Goal: Task Accomplishment & Management: Manage account settings

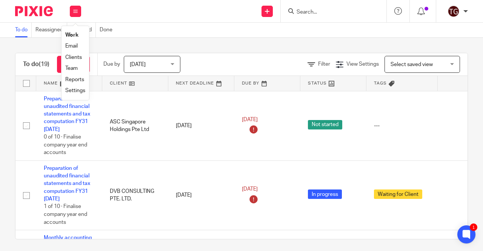
click at [78, 58] on link "Clients" at bounding box center [73, 57] width 17 height 5
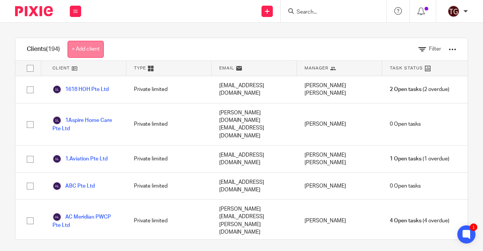
click at [91, 49] on link "+ Add client" at bounding box center [86, 49] width 36 height 17
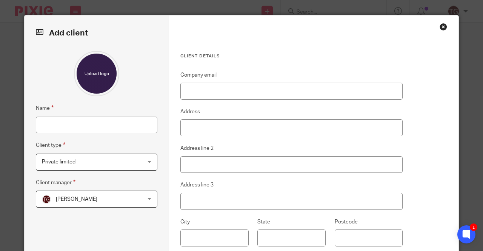
click at [440, 27] on div "Close this dialog window" at bounding box center [443, 27] width 8 height 8
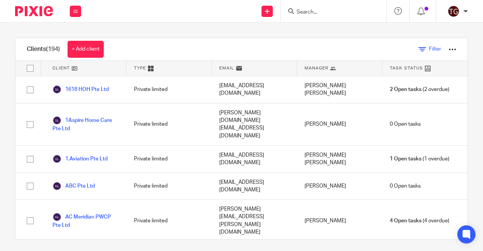
click at [429, 48] on span "Filter" at bounding box center [435, 48] width 12 height 5
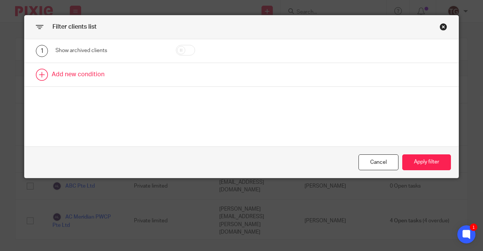
click at [83, 75] on link at bounding box center [242, 74] width 434 height 23
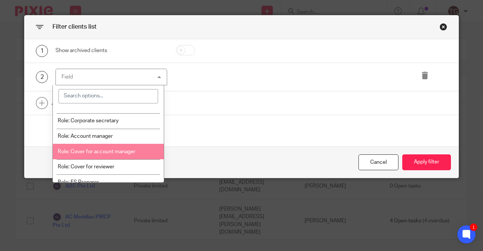
scroll to position [75, 0]
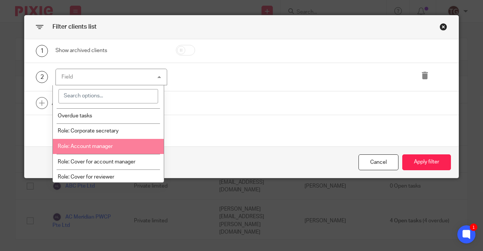
click at [111, 147] on span "Role: Account manager" at bounding box center [85, 146] width 55 height 5
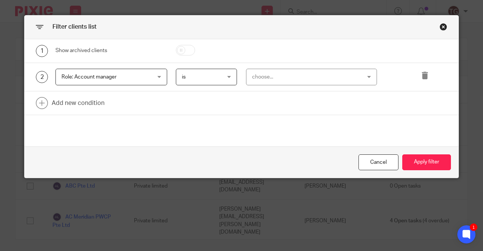
click at [266, 77] on div "choose..." at bounding box center [302, 77] width 100 height 16
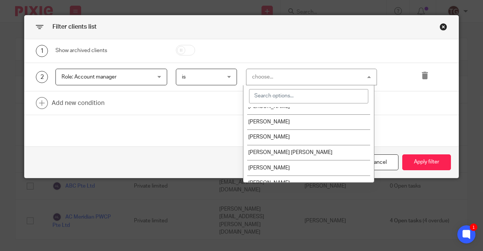
scroll to position [108, 0]
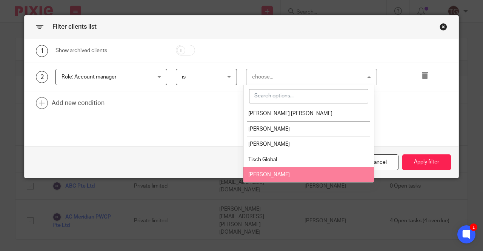
click at [265, 168] on li "[PERSON_NAME]" at bounding box center [308, 174] width 131 height 15
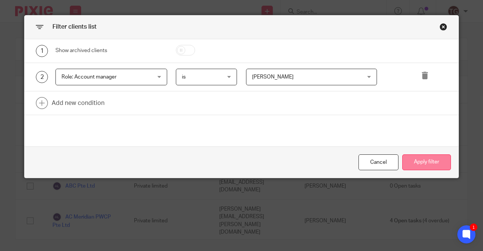
click at [419, 165] on button "Apply filter" at bounding box center [426, 162] width 49 height 16
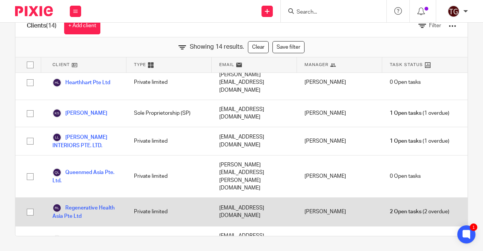
scroll to position [0, 0]
